Goal: Check status: Check status

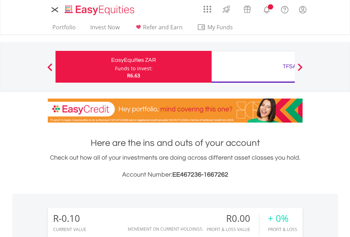
scroll to position [68, 111]
click at [115, 67] on div "Funds to invest:" at bounding box center [133, 68] width 37 height 7
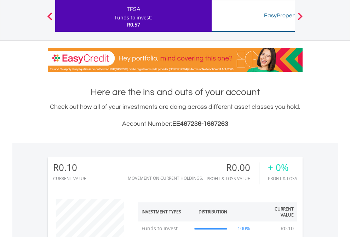
scroll to position [526, 0]
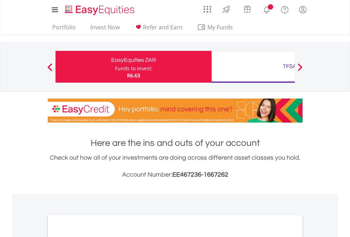
scroll to position [425, 0]
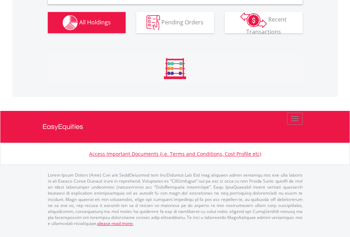
click at [79, 26] on span "All Holdings" at bounding box center [94, 22] width 31 height 8
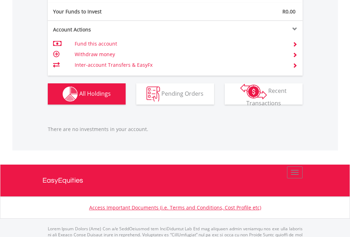
scroll to position [703, 0]
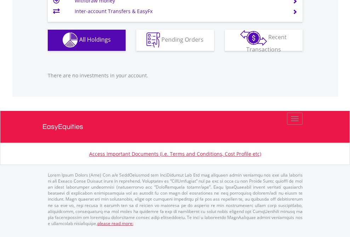
scroll to position [68, 111]
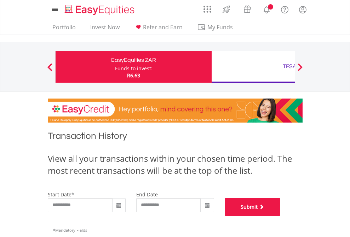
click at [280, 216] on button "Submit" at bounding box center [253, 207] width 56 height 18
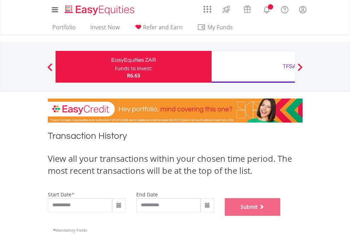
scroll to position [287, 0]
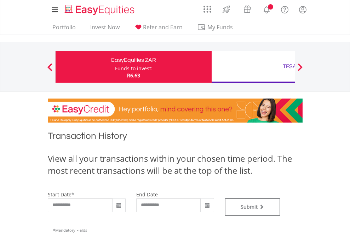
click at [253, 67] on div "TFSA" at bounding box center [289, 67] width 147 height 10
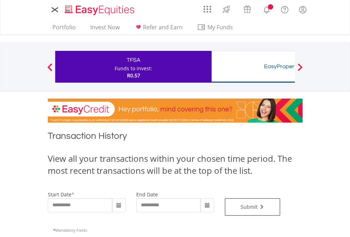
type input "**********"
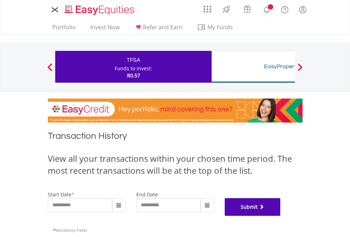
click at [280, 216] on button "Submit" at bounding box center [253, 207] width 56 height 18
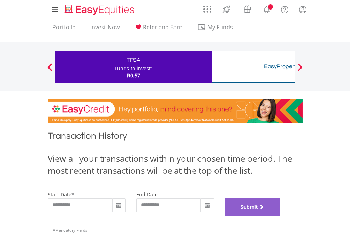
scroll to position [287, 0]
